Goal: Task Accomplishment & Management: Complete application form

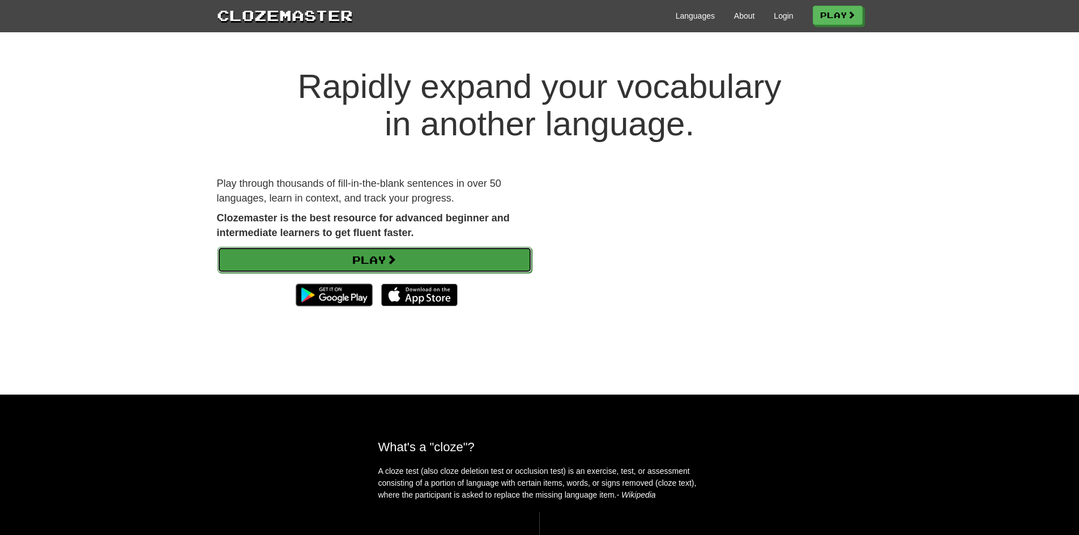
click at [501, 256] on link "Play" at bounding box center [374, 260] width 314 height 26
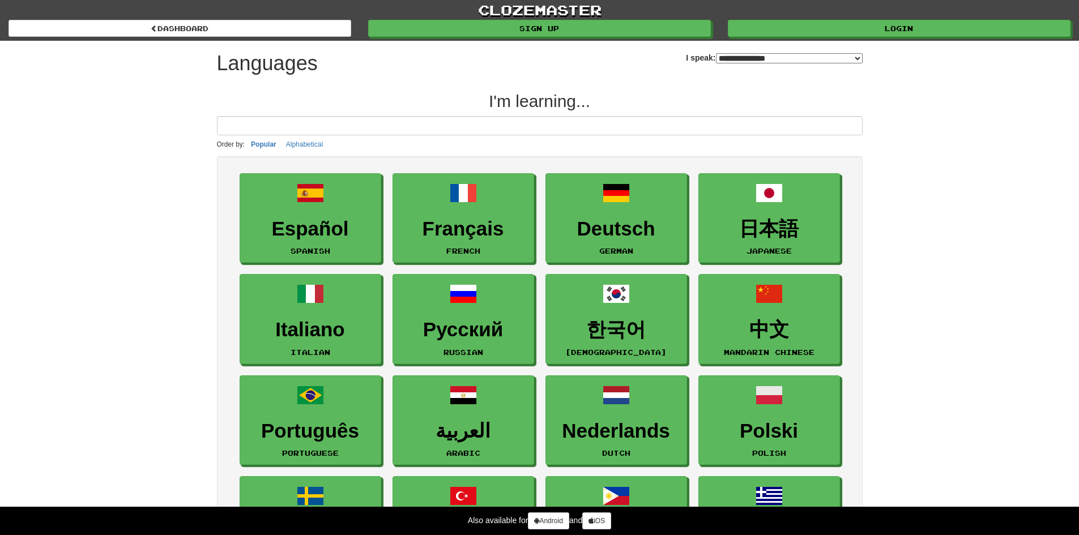
select select "*******"
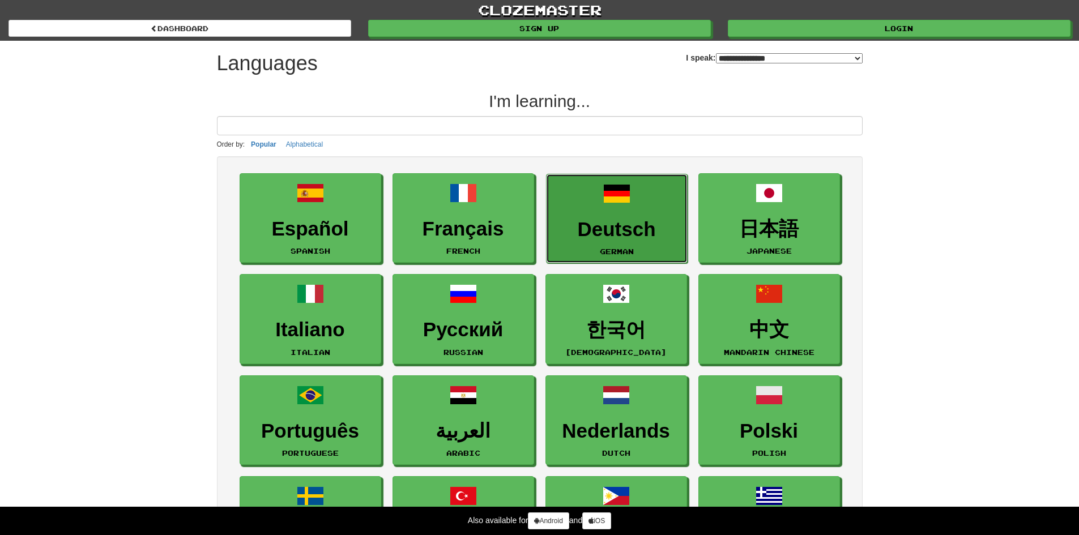
click at [631, 238] on h3 "Deutsch" at bounding box center [616, 230] width 129 height 22
